Goal: Task Accomplishment & Management: Complete application form

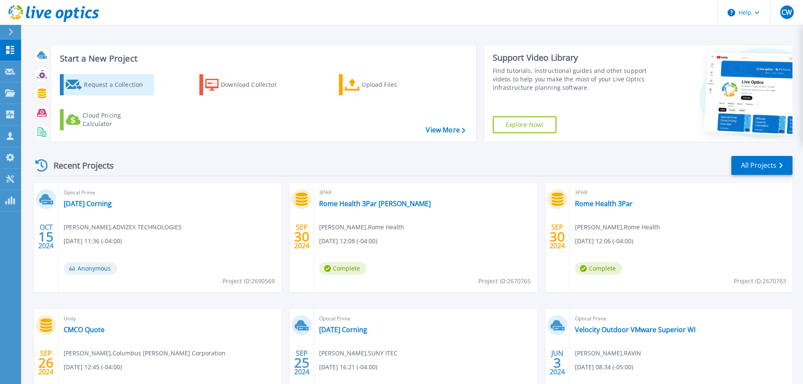
click at [121, 91] on div "Request a Collection" at bounding box center [117, 84] width 67 height 17
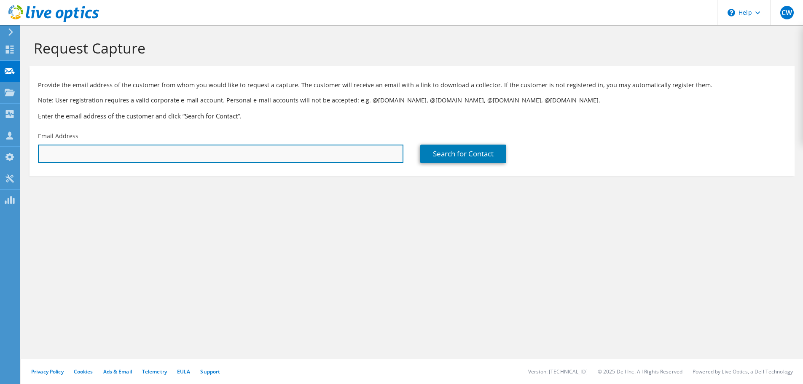
click at [222, 156] on input "text" at bounding box center [220, 154] width 365 height 19
paste input "[PERSON_NAME] <[PERSON_NAME][EMAIL_ADDRESS][PERSON_NAME][DOMAIN_NAME]>"
type input "Glen.Levandusky@cmco.com"
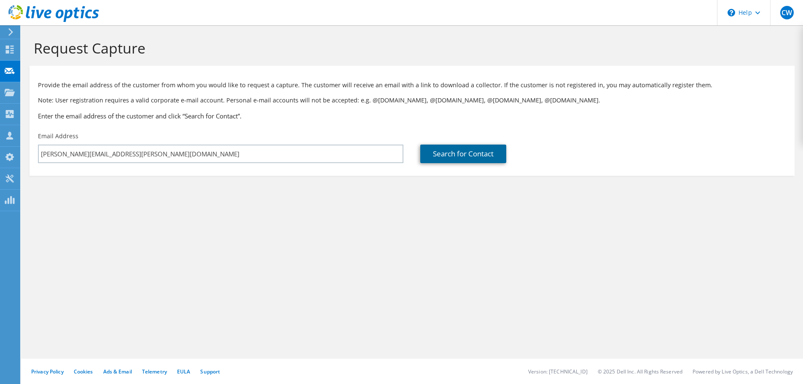
click at [443, 156] on link "Search for Contact" at bounding box center [463, 154] width 86 height 19
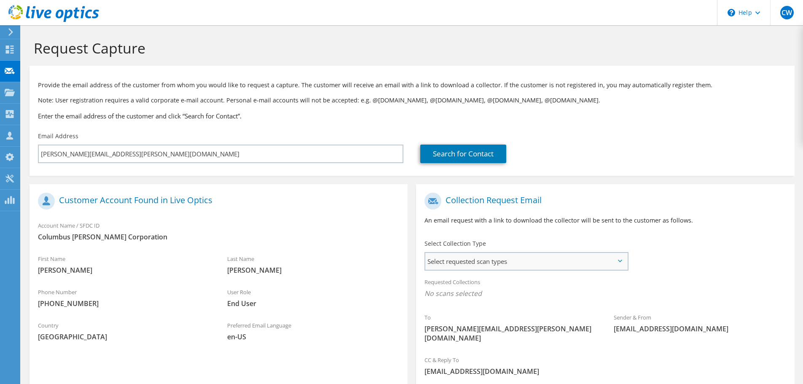
click at [449, 259] on span "Select requested scan types" at bounding box center [526, 261] width 202 height 17
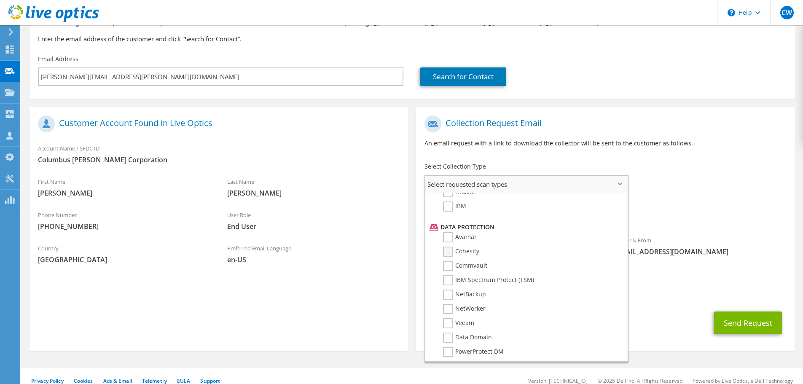
scroll to position [379, 0]
click at [379, 292] on section "Customer Account Found in Live Optics Account Name / SFDC ID Columbus McKinnon …" at bounding box center [219, 229] width 378 height 244
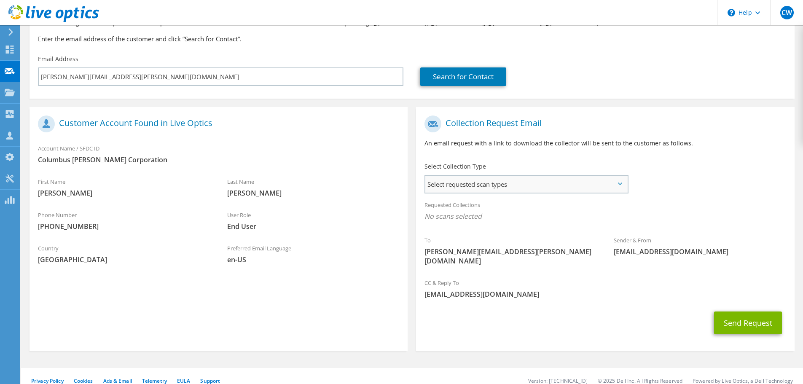
click at [458, 184] on span "Select requested scan types" at bounding box center [526, 184] width 202 height 17
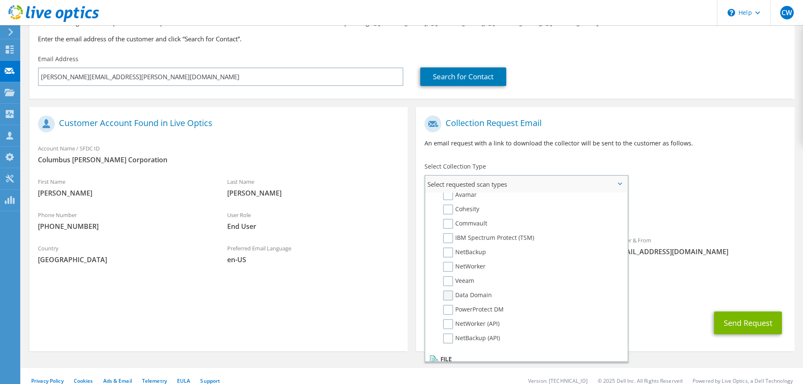
click at [448, 298] on label "Data Domain" at bounding box center [467, 295] width 49 height 10
click at [0, 0] on input "Data Domain" at bounding box center [0, 0] width 0 height 0
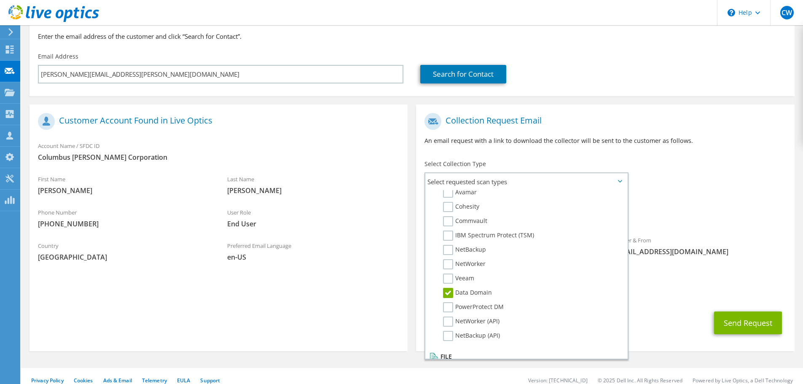
click at [661, 307] on div "Send Request" at bounding box center [605, 322] width 378 height 31
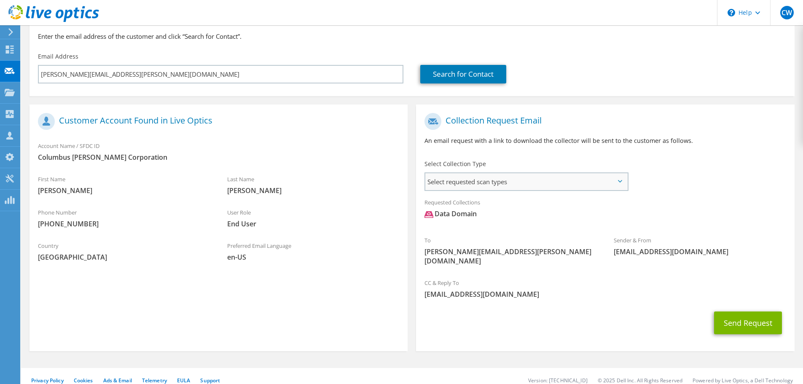
click at [483, 182] on span "Select requested scan types" at bounding box center [526, 181] width 202 height 17
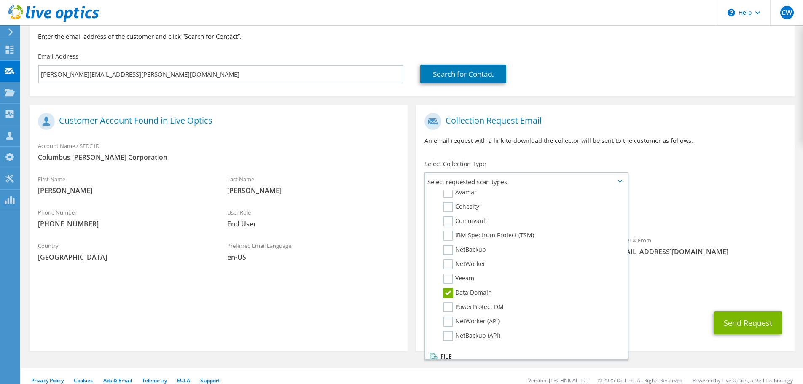
click at [362, 203] on div "Last Name Levandusky" at bounding box center [313, 186] width 189 height 33
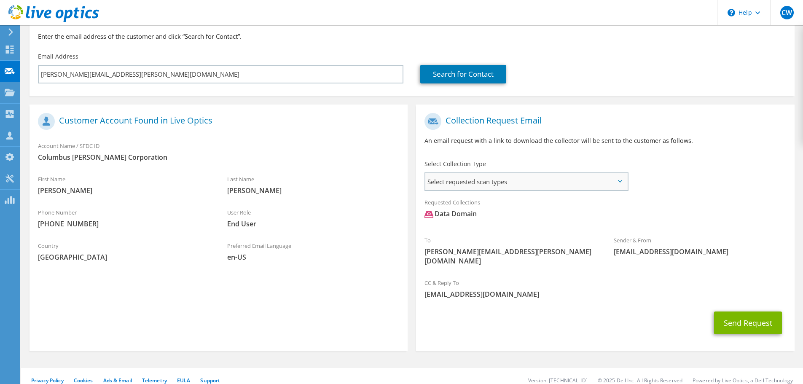
click at [516, 185] on span "Select requested scan types" at bounding box center [526, 181] width 202 height 17
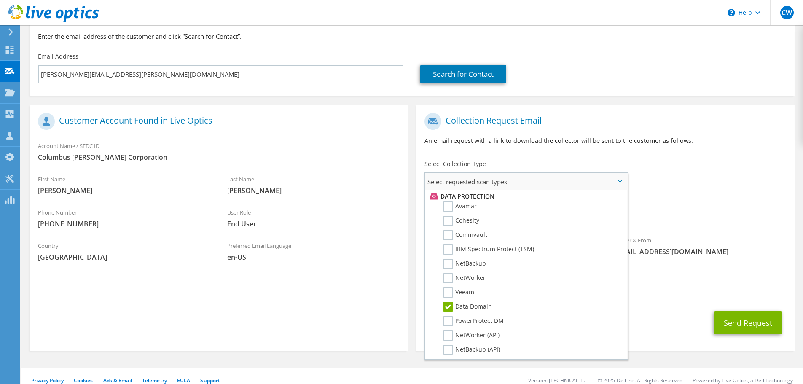
scroll to position [379, 0]
click at [652, 290] on span "[EMAIL_ADDRESS][DOMAIN_NAME]" at bounding box center [604, 294] width 361 height 9
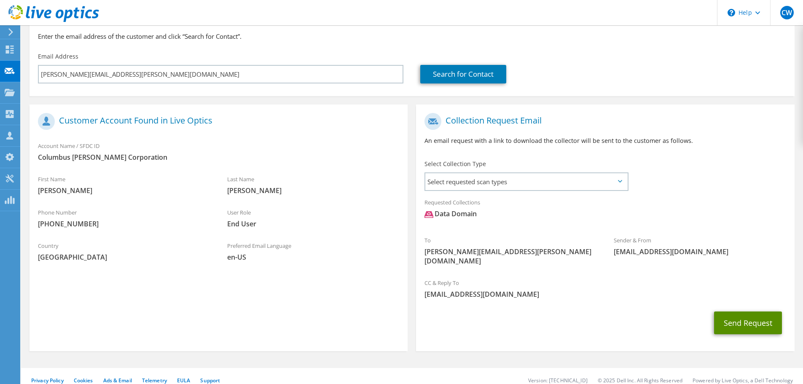
click at [745, 314] on button "Send Request" at bounding box center [748, 323] width 68 height 23
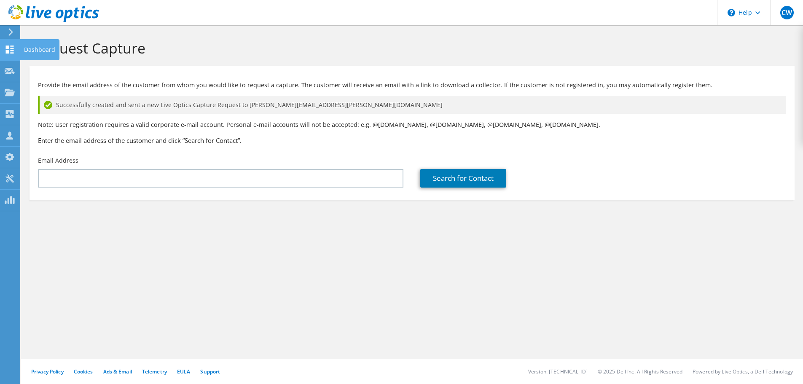
click at [28, 49] on div "Dashboard" at bounding box center [40, 49] width 40 height 21
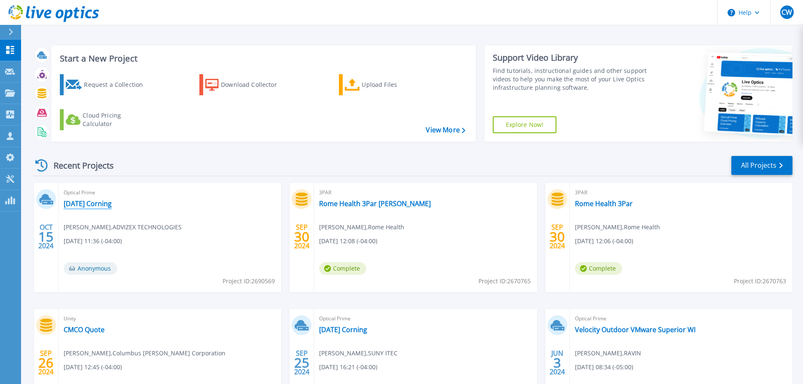
click at [109, 202] on link "[DATE] Corning" at bounding box center [88, 203] width 48 height 8
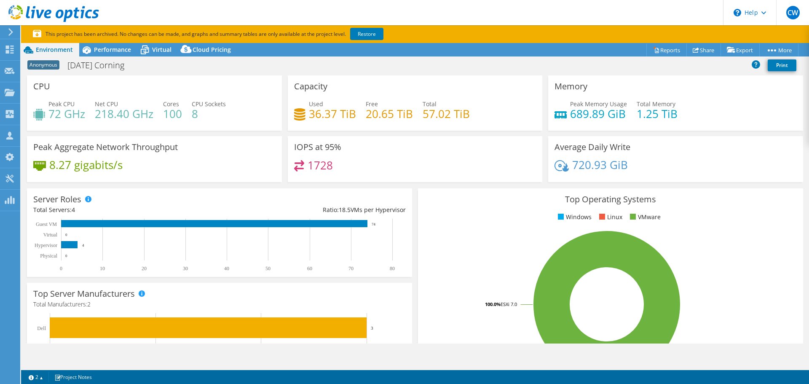
select select "USD"
select select "USEast"
